Goal: Task Accomplishment & Management: Manage account settings

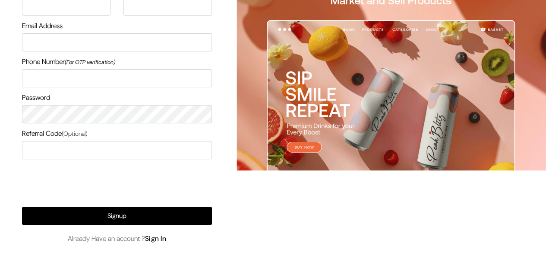
click at [159, 239] on link "Sign In" at bounding box center [156, 238] width 22 height 9
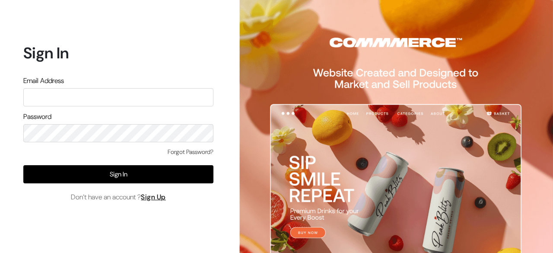
type input "s"
type input "surajp2"
type input "demo@outdocart.in"
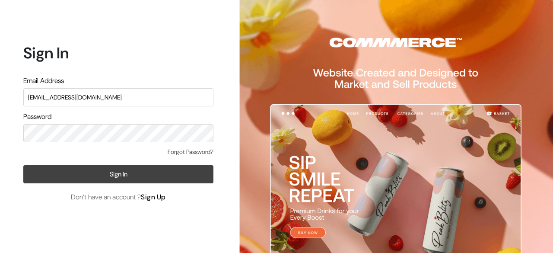
click at [139, 180] on button "Sign In" at bounding box center [118, 174] width 190 height 18
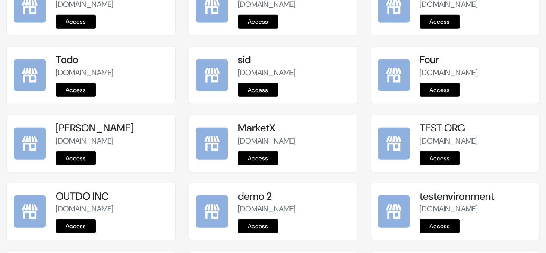
scroll to position [1153, 0]
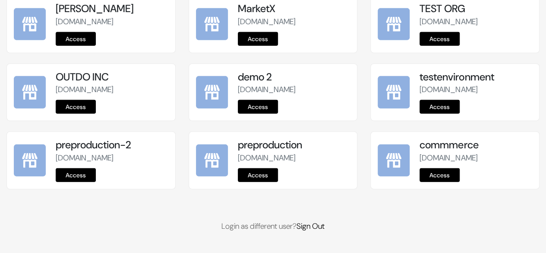
click at [255, 174] on link "Access" at bounding box center [258, 175] width 40 height 14
click at [259, 177] on link "Access" at bounding box center [258, 175] width 40 height 14
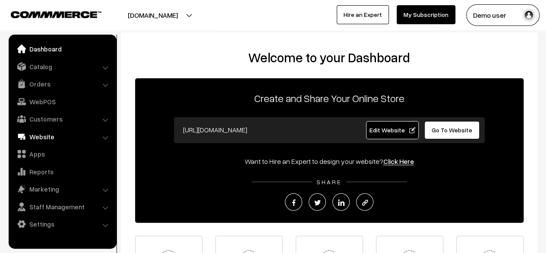
click at [91, 136] on link "Website" at bounding box center [62, 137] width 103 height 16
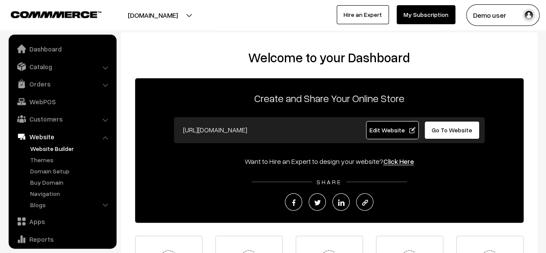
click at [53, 152] on link "Website Builder" at bounding box center [70, 148] width 85 height 9
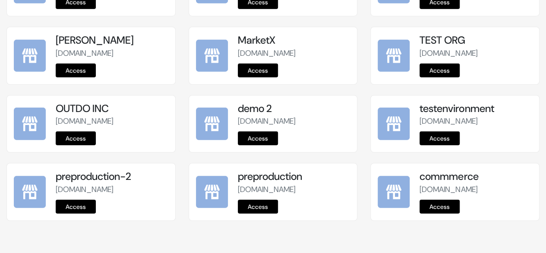
scroll to position [1153, 0]
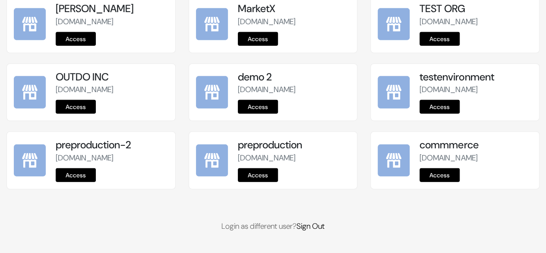
click at [272, 175] on link "Access" at bounding box center [258, 175] width 40 height 14
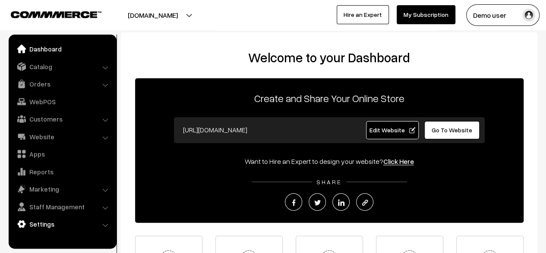
click at [63, 224] on link "Settings" at bounding box center [62, 224] width 103 height 16
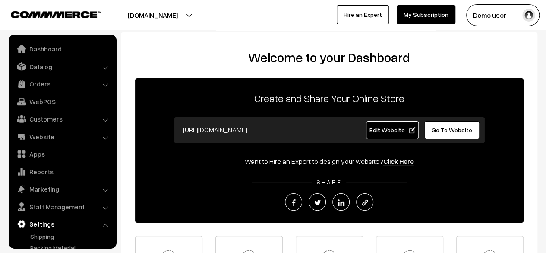
scroll to position [57, 0]
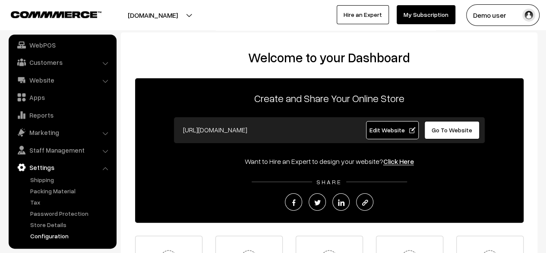
click at [47, 236] on link "Configuration" at bounding box center [70, 235] width 85 height 9
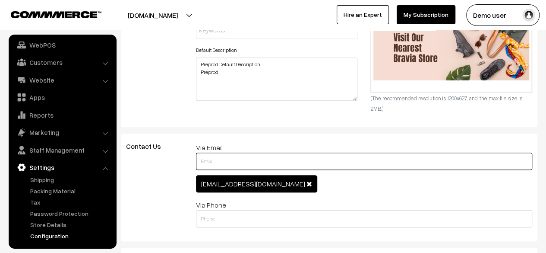
scroll to position [385, 0]
